Goal: Answer question/provide support: Share knowledge or assist other users

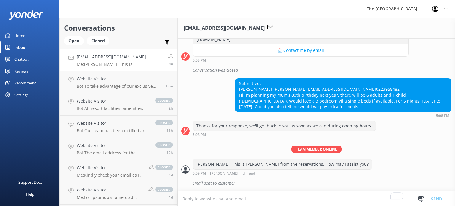
scroll to position [111, 0]
click at [105, 81] on h4 "Website Visitor" at bounding box center [119, 79] width 85 height 7
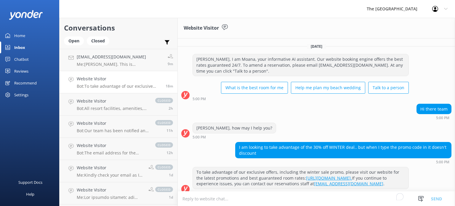
scroll to position [6, 0]
